Goal: Use online tool/utility

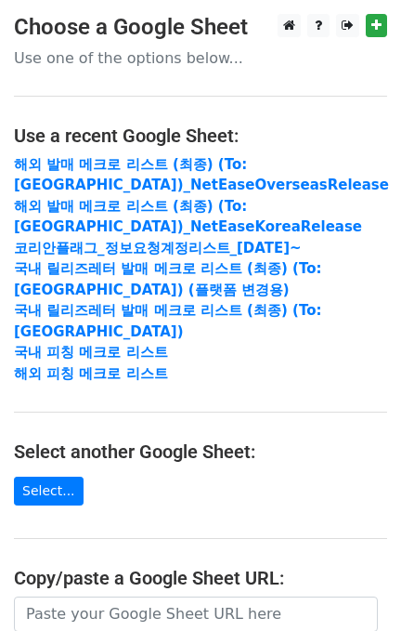
scroll to position [316, 0]
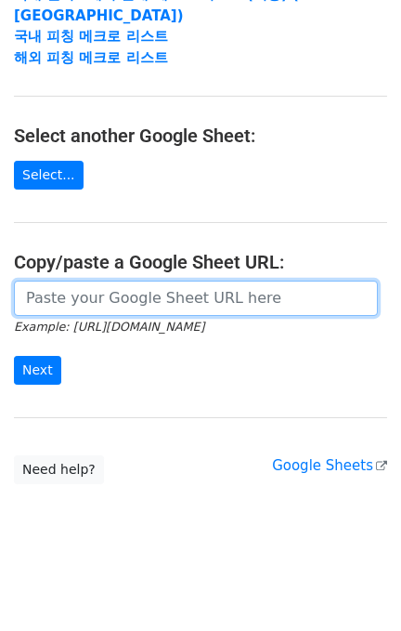
click at [91, 281] on input "url" at bounding box center [196, 298] width 364 height 35
paste input "[URL][DOMAIN_NAME]"
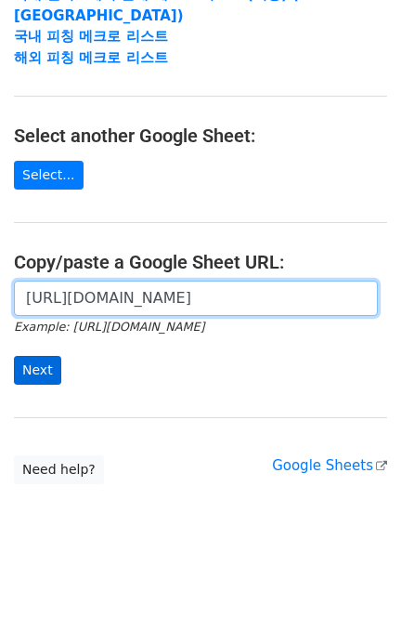
type input "[URL][DOMAIN_NAME]"
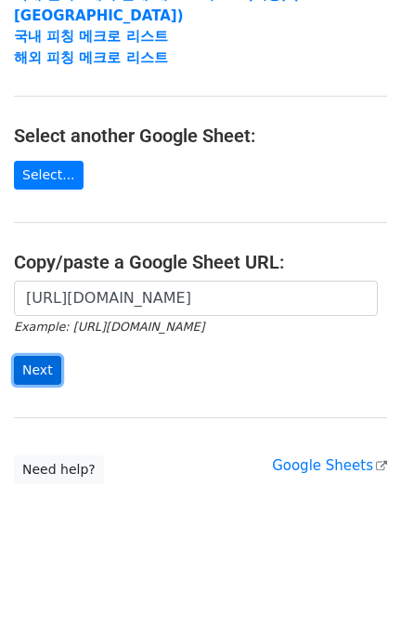
click at [50, 361] on input "Next" at bounding box center [37, 370] width 47 height 29
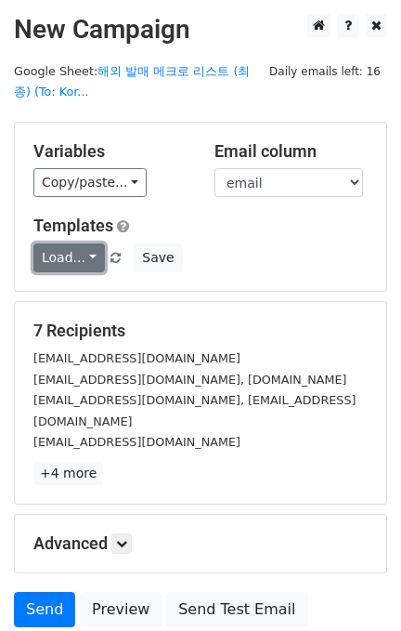
click at [66, 256] on link "Load..." at bounding box center [69, 257] width 72 height 29
